Goal: Transaction & Acquisition: Download file/media

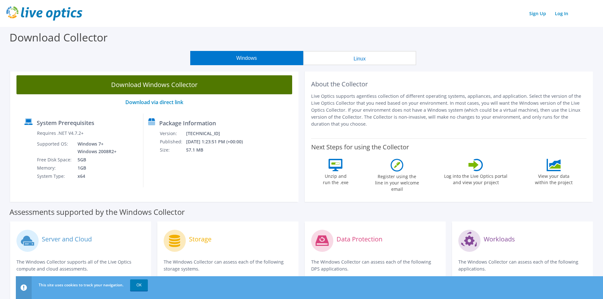
click at [192, 86] on link "Download Windows Collector" at bounding box center [154, 84] width 276 height 19
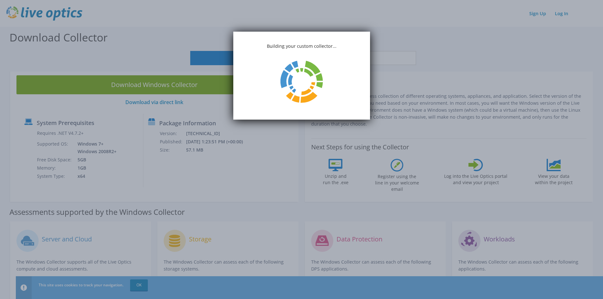
drag, startPoint x: 227, startPoint y: 61, endPoint x: 233, endPoint y: 61, distance: 6.4
drag, startPoint x: 223, startPoint y: 38, endPoint x: 90, endPoint y: 40, distance: 133.7
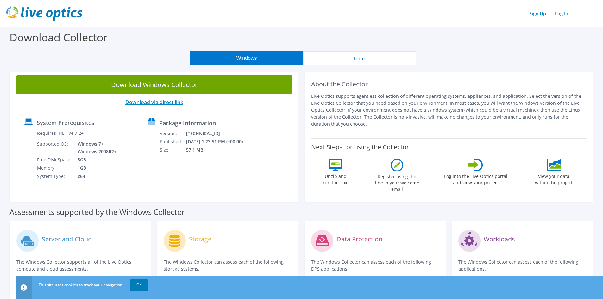
click at [162, 103] on link "Download via direct link" at bounding box center [154, 102] width 58 height 7
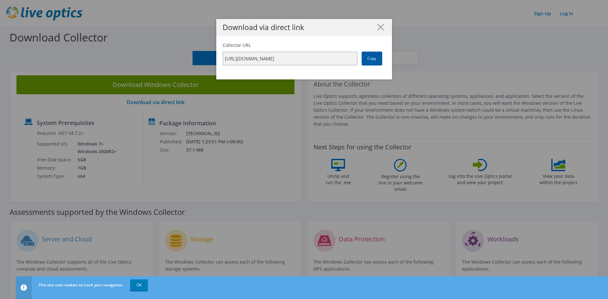
click at [370, 63] on link "Copy" at bounding box center [372, 59] width 21 height 14
click at [365, 62] on link "Copy" at bounding box center [372, 59] width 21 height 14
click at [383, 26] on h1 "Download via direct link" at bounding box center [304, 27] width 163 height 7
click at [378, 24] on icon at bounding box center [380, 27] width 7 height 7
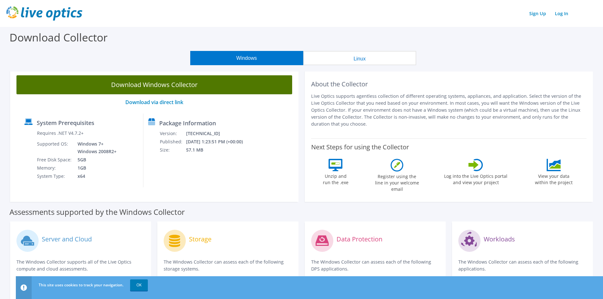
click at [188, 88] on link "Download Windows Collector" at bounding box center [154, 84] width 276 height 19
